Goal: Task Accomplishment & Management: Use online tool/utility

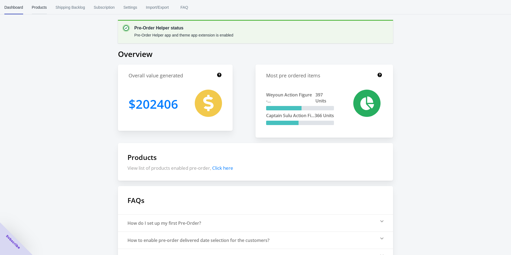
click at [42, 10] on span "Products" at bounding box center [39, 7] width 15 height 14
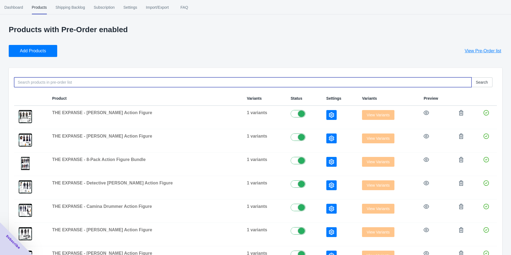
click at [75, 85] on input at bounding box center [243, 82] width 458 height 10
type input "roboforce"
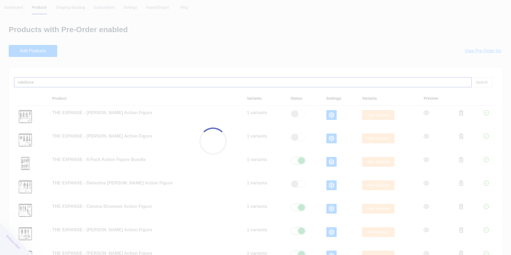
checkbox input "false"
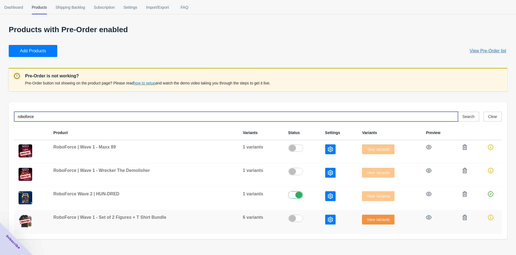
type input "roboforce"
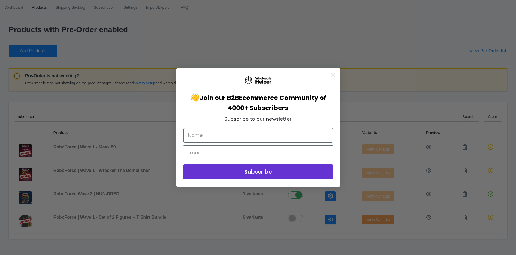
click at [190, 46] on div "Close dialog 👋 Join our B2B Ecommerce Community of 4000+ Subscribers Subscribe …" at bounding box center [258, 127] width 516 height 255
